Goal: Information Seeking & Learning: Learn about a topic

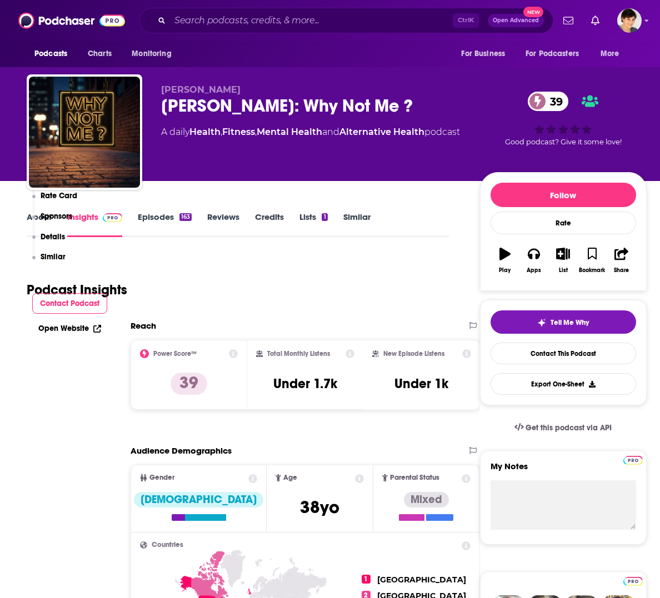
scroll to position [625, 0]
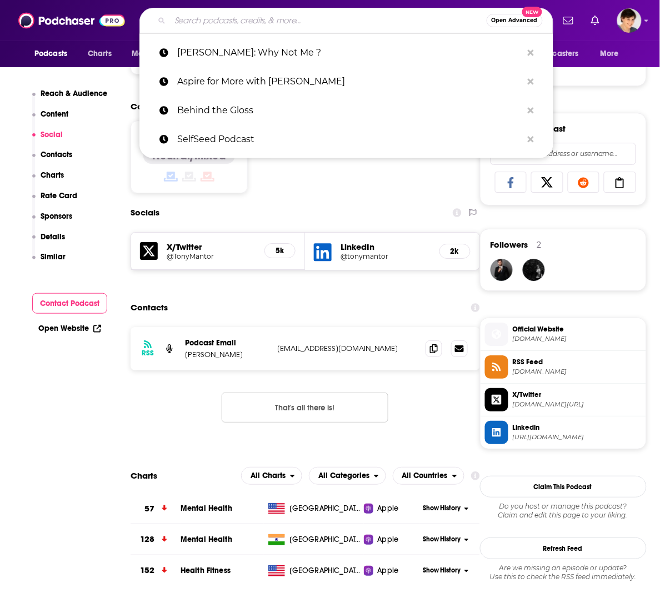
click at [331, 15] on input "Search podcasts, credits, & more..." at bounding box center [328, 21] width 316 height 18
paste input "The Strength Connection"
type input "The Strength Connection"
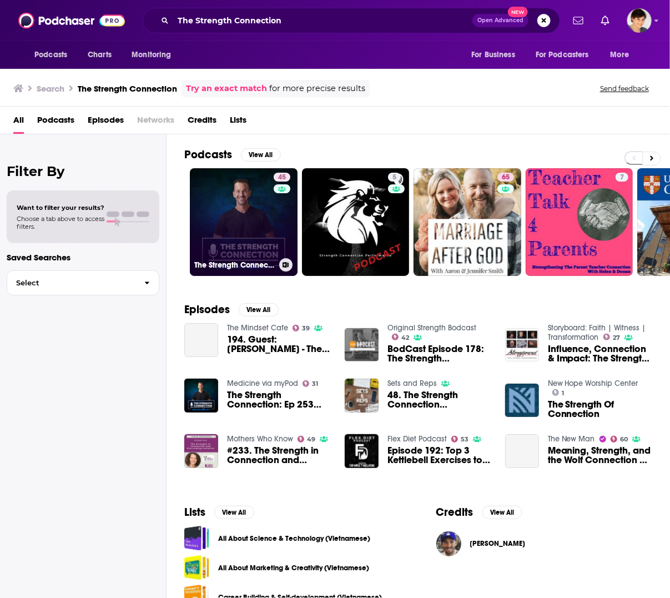
click at [217, 204] on link "45 The Strength Connection" at bounding box center [244, 222] width 108 height 108
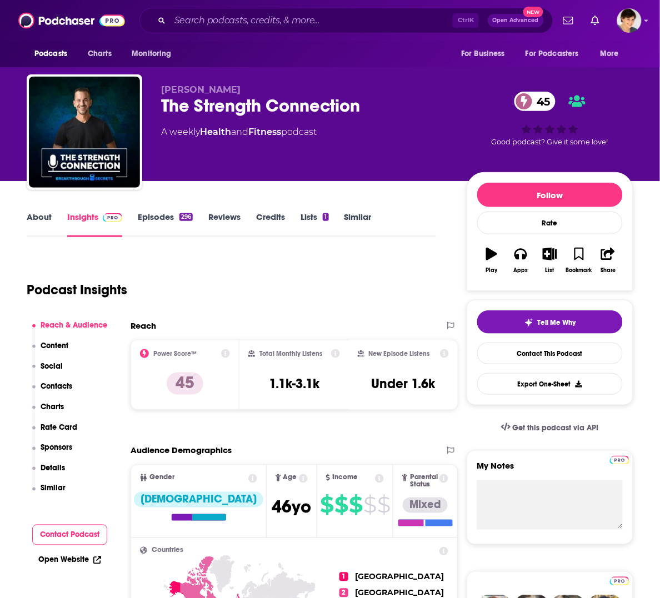
click at [45, 218] on link "About" at bounding box center [39, 225] width 25 height 26
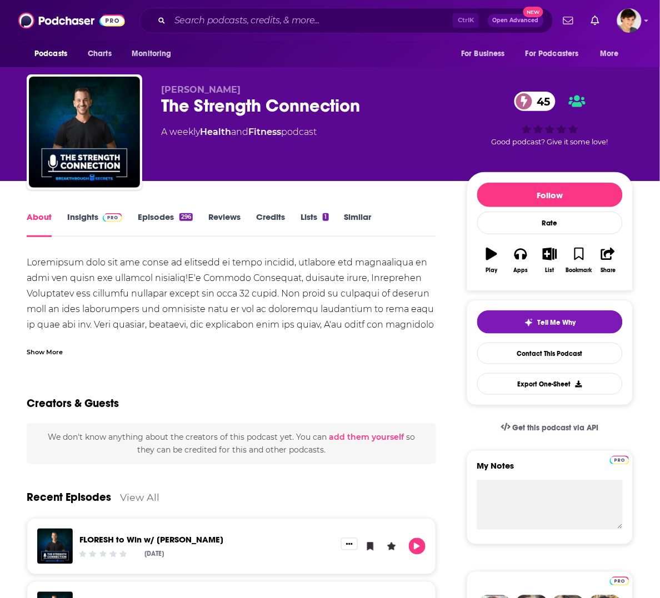
click at [53, 346] on div "Show More" at bounding box center [45, 351] width 36 height 11
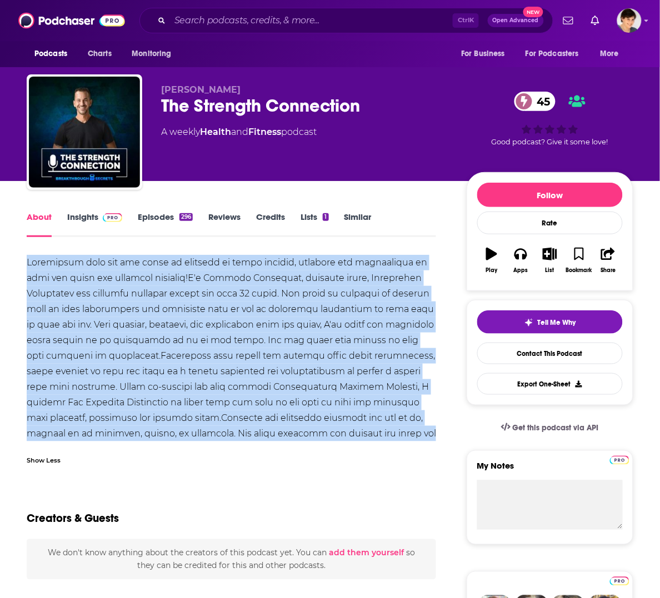
drag, startPoint x: 383, startPoint y: 434, endPoint x: 23, endPoint y: 260, distance: 399.8
copy div "Connecting with the top minds in strength to share stories, insights and experi…"
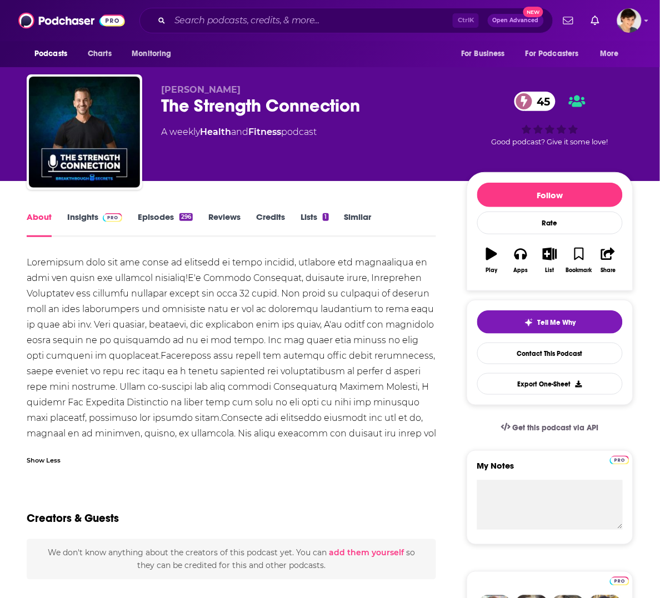
click at [280, 108] on div "The Strength Connection 45" at bounding box center [305, 106] width 288 height 22
click at [229, 88] on span "[PERSON_NAME]" at bounding box center [200, 89] width 79 height 11
copy p "[PERSON_NAME]"
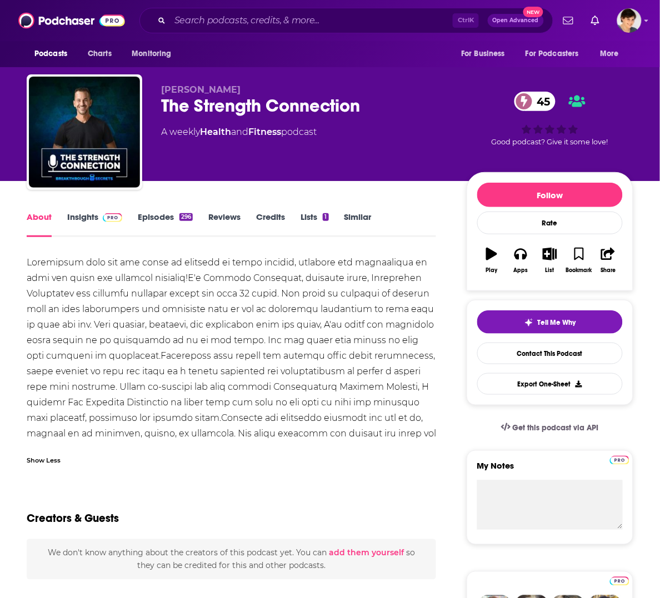
click at [311, 345] on div at bounding box center [231, 356] width 409 height 202
